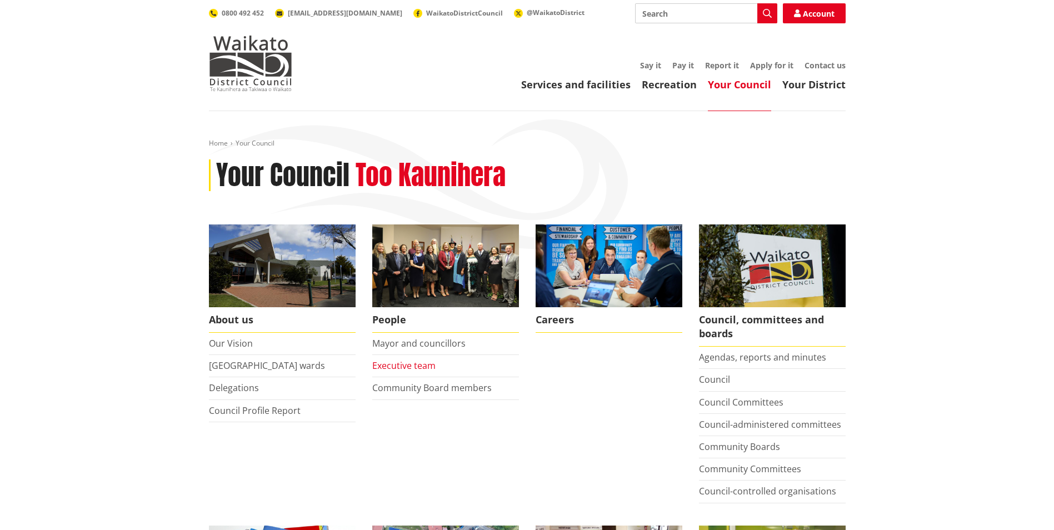
click at [411, 366] on link "Executive team" at bounding box center [403, 366] width 63 height 12
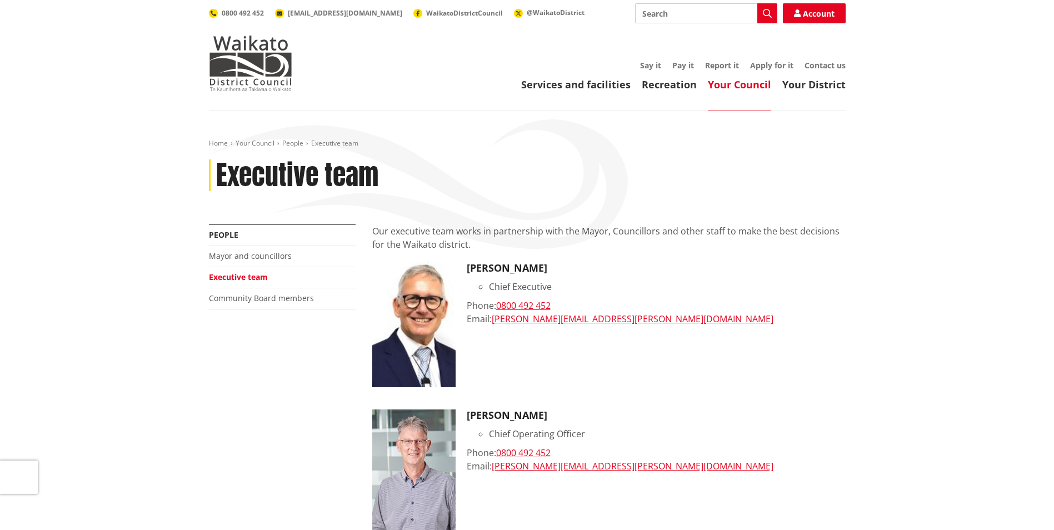
click at [639, 472] on div "Email: [PERSON_NAME][EMAIL_ADDRESS][PERSON_NAME][DOMAIN_NAME]" at bounding box center [656, 466] width 379 height 13
click at [235, 254] on link "Mayor and councillors" at bounding box center [250, 256] width 83 height 11
